Goal: Communication & Community: Answer question/provide support

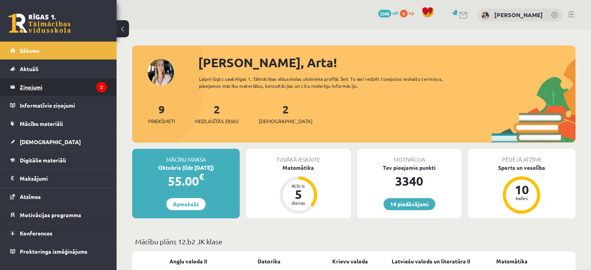
click at [74, 87] on legend "Ziņojumi 2" at bounding box center [63, 87] width 87 height 18
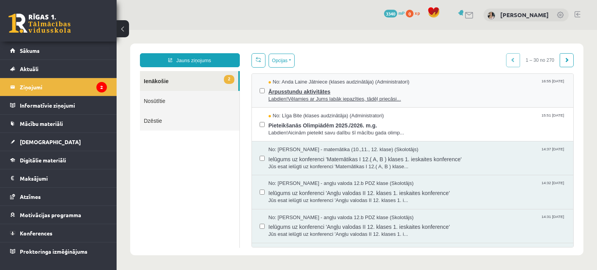
click at [412, 88] on span "Ārpusstundu aktivitātes" at bounding box center [416, 91] width 297 height 10
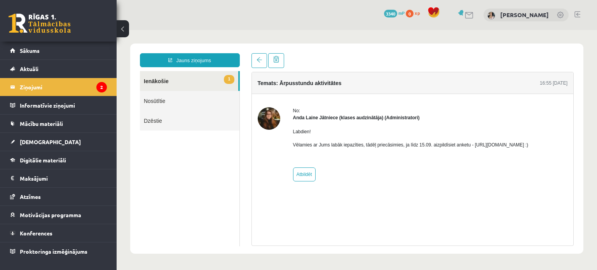
click at [164, 85] on link "1 Ienākošie" at bounding box center [189, 81] width 98 height 20
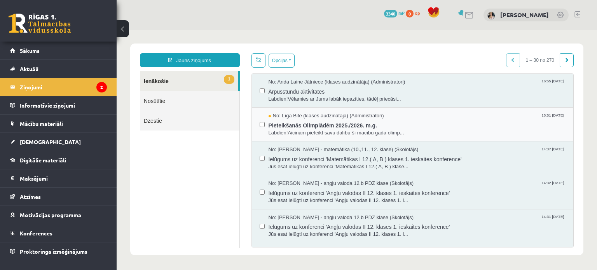
click at [479, 118] on div "No: Līga Bite (klases audzinātāja) (Administratori) 15:51 10/09/2025" at bounding box center [416, 115] width 297 height 7
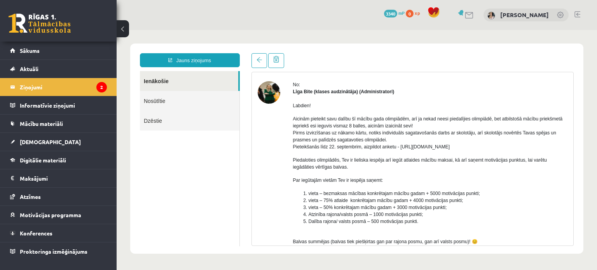
scroll to position [39, 0]
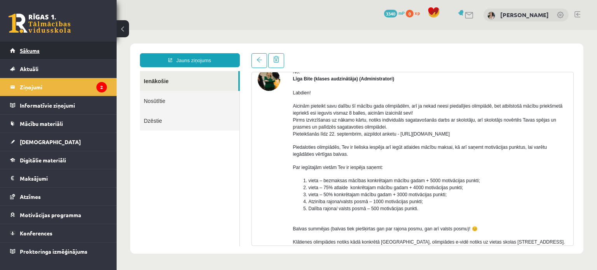
click at [28, 46] on link "Sākums" at bounding box center [58, 51] width 97 height 18
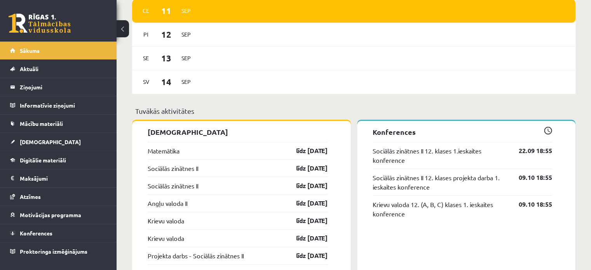
scroll to position [544, 0]
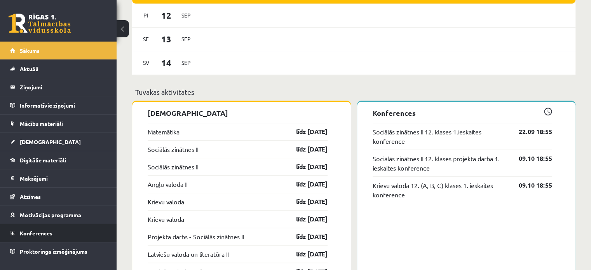
click at [33, 233] on span "Konferences" at bounding box center [36, 233] width 33 height 7
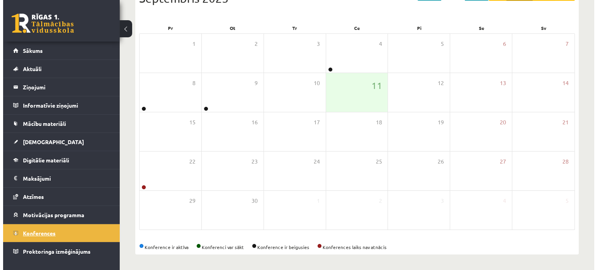
scroll to position [101, 0]
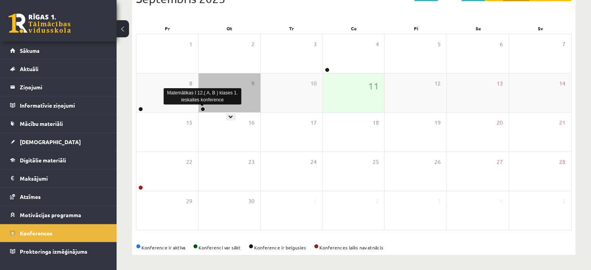
click at [200, 107] on div at bounding box center [201, 109] width 7 height 5
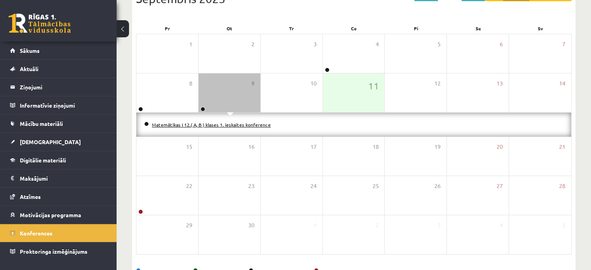
click at [162, 123] on link "Matemātikas I 12.( A, B ) klases 1. ieskaites konference" at bounding box center [211, 125] width 119 height 6
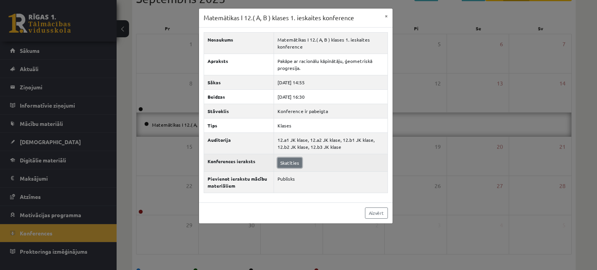
click at [290, 161] on link "Skatīties" at bounding box center [289, 163] width 24 height 10
